Goal: Go to known website: Go to known website

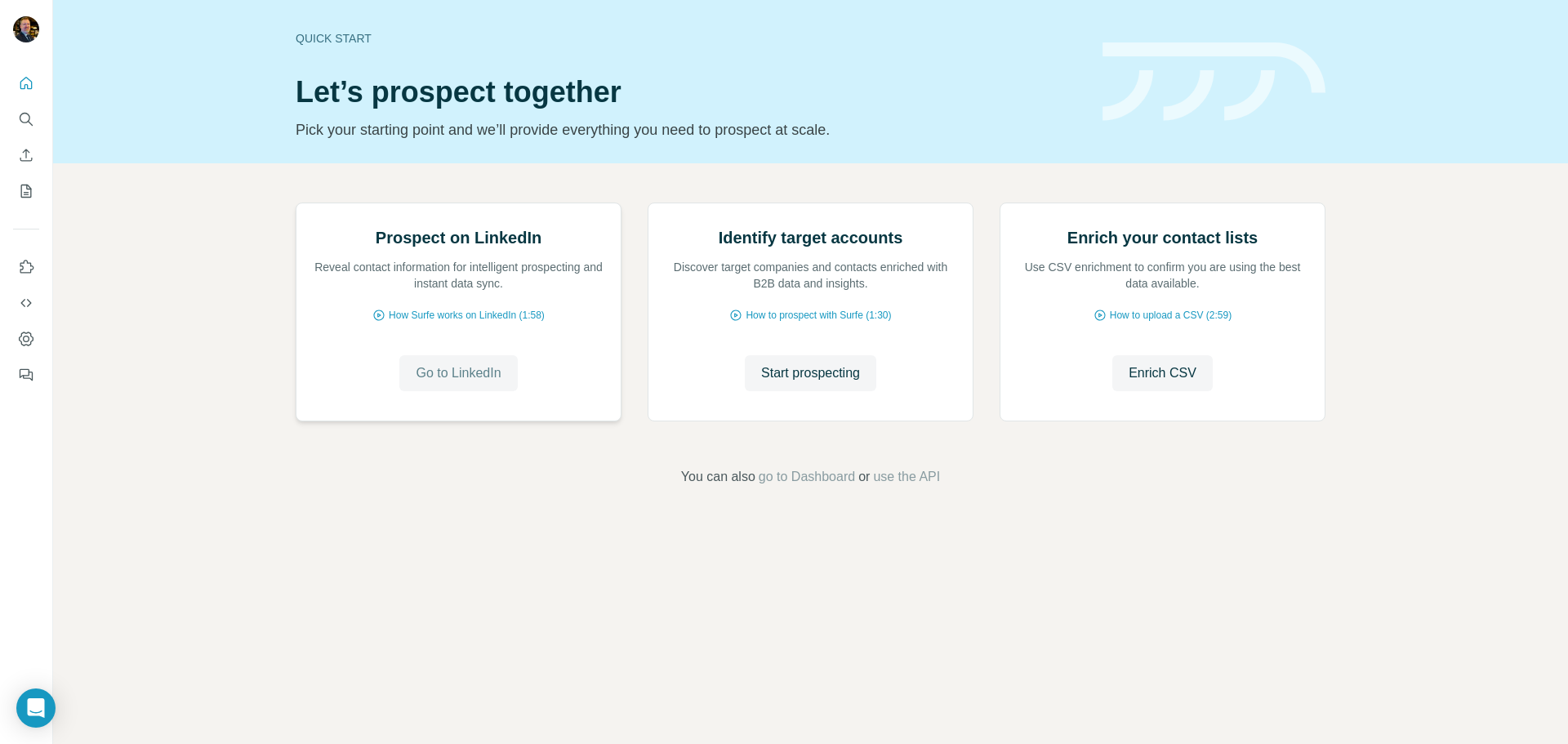
click at [472, 383] on span "Go to LinkedIn" at bounding box center [458, 373] width 85 height 19
